Goal: Information Seeking & Learning: Compare options

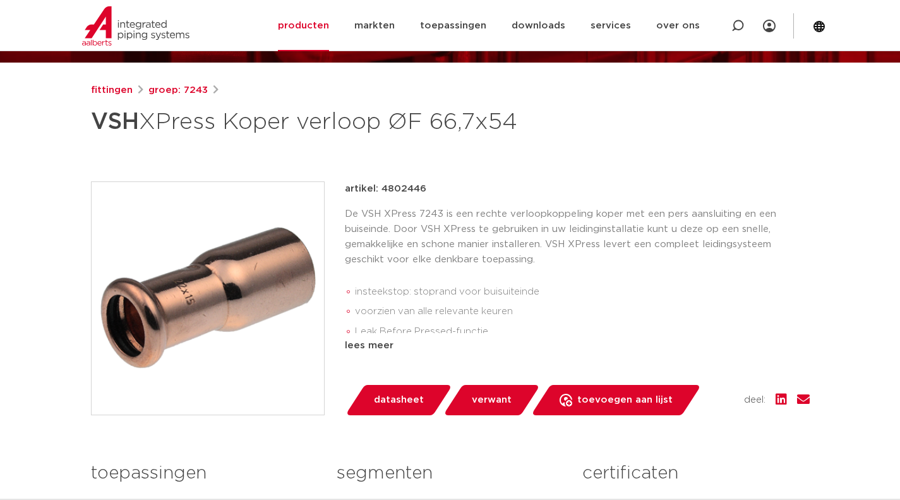
scroll to position [126, 0]
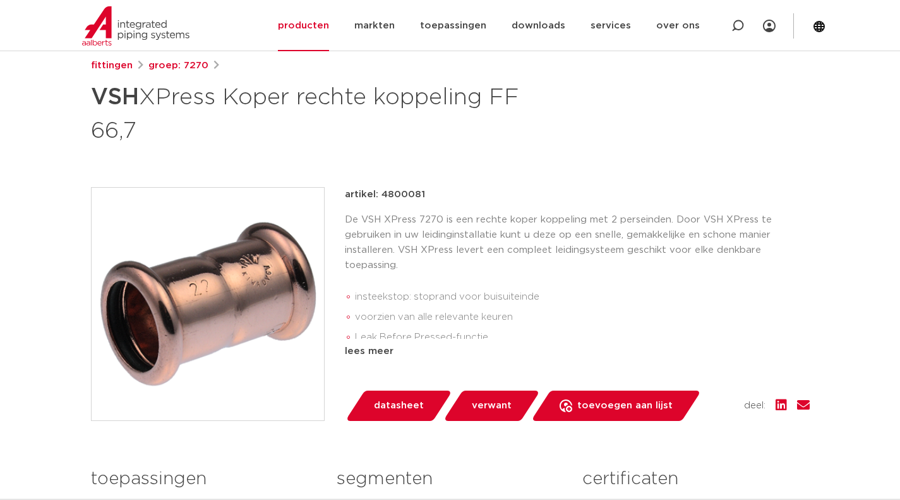
scroll to position [63, 0]
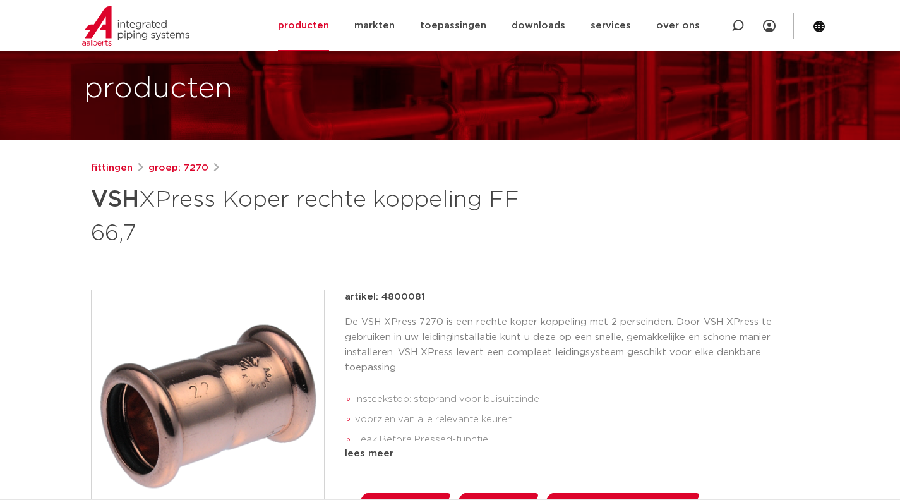
click at [124, 167] on link "fittingen" at bounding box center [112, 167] width 42 height 15
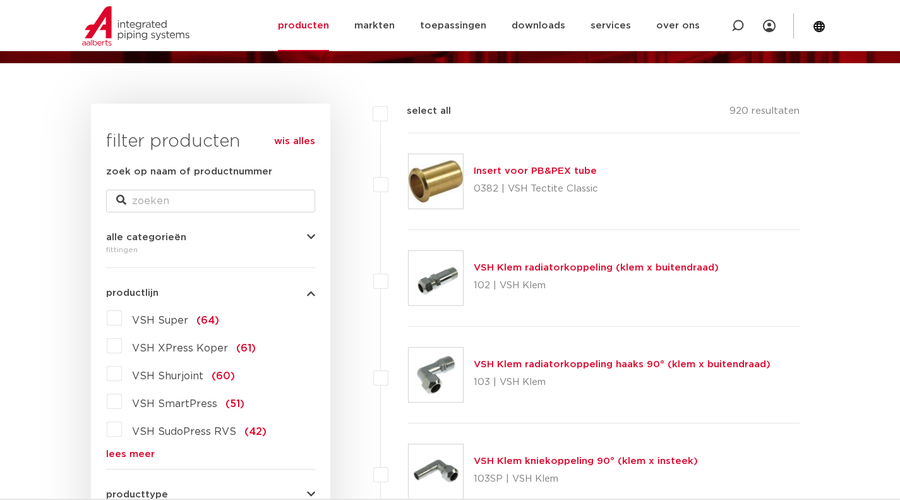
scroll to position [316, 0]
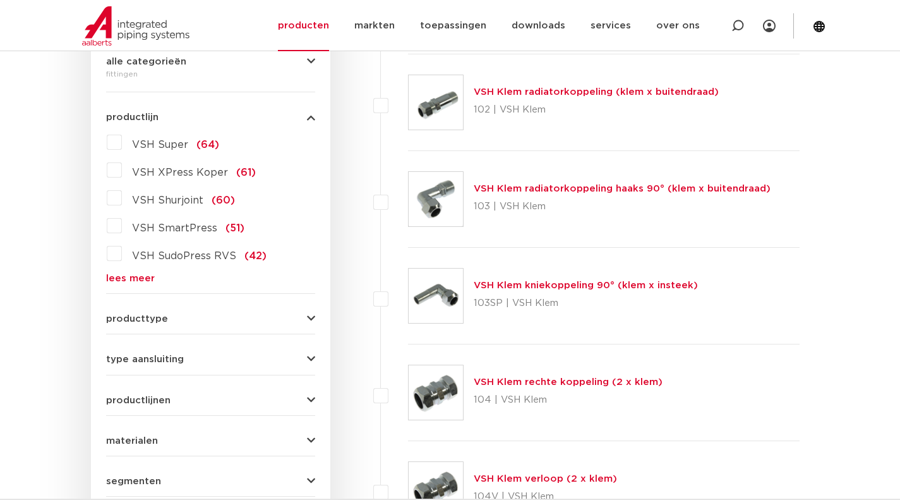
click at [122, 171] on label "VSH XPress Koper (61)" at bounding box center [189, 170] width 134 height 20
click at [0, 0] on input "VSH XPress Koper (61)" at bounding box center [0, 0] width 0 height 0
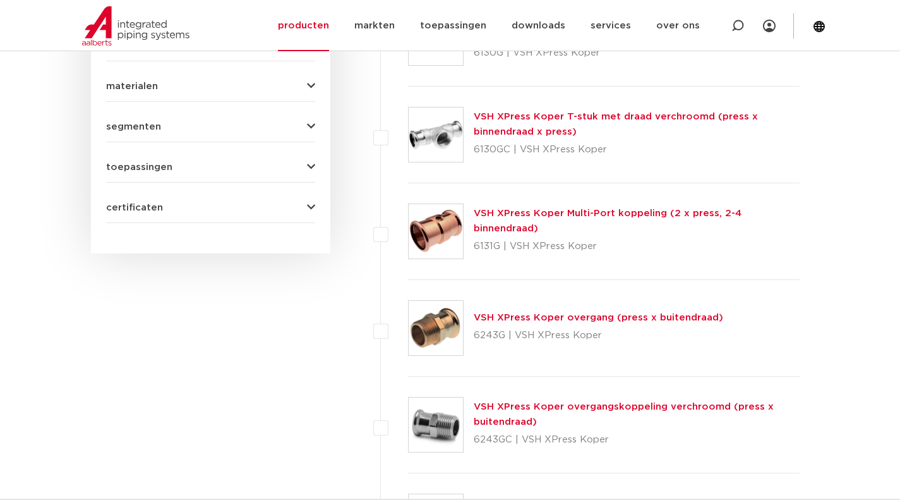
scroll to position [695, 0]
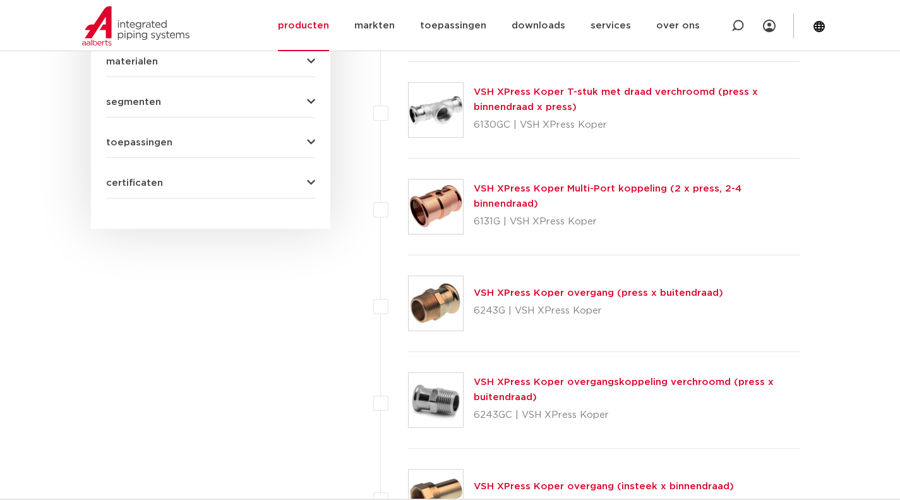
click at [552, 293] on link "VSH XPress Koper overgang (press x buitendraad)" at bounding box center [599, 292] width 250 height 9
